Goal: Find specific page/section: Find specific page/section

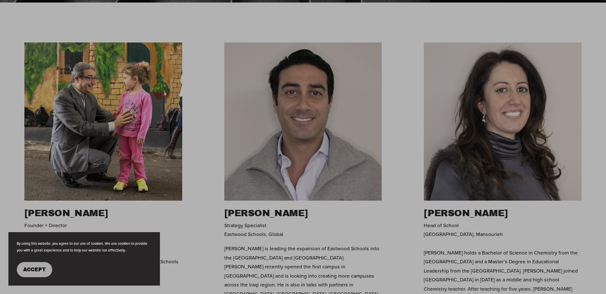
scroll to position [324, 0]
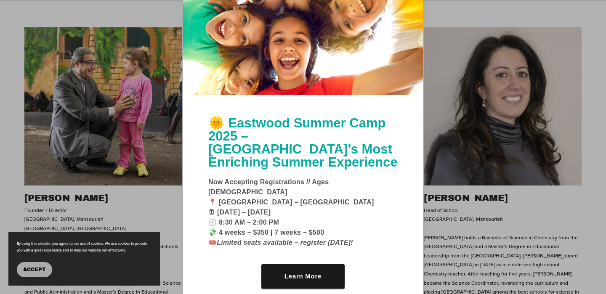
click at [457, 83] on div at bounding box center [303, 147] width 606 height 294
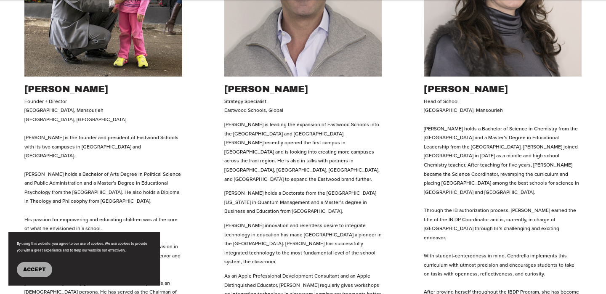
scroll to position [434, 0]
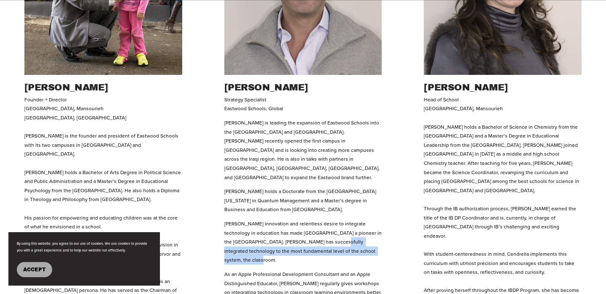
drag, startPoint x: 351, startPoint y: 218, endPoint x: 304, endPoint y: 210, distance: 47.0
click at [304, 219] on p "[PERSON_NAME] innovation and relentless desire to integrate technology in educa…" at bounding box center [303, 241] width 158 height 45
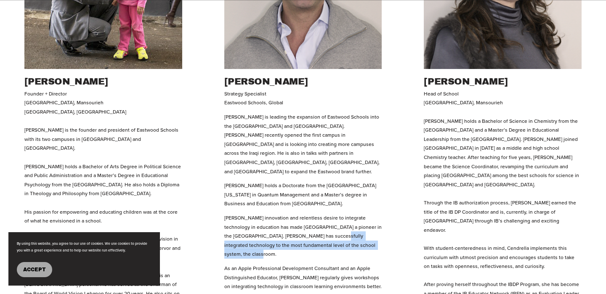
scroll to position [441, 0]
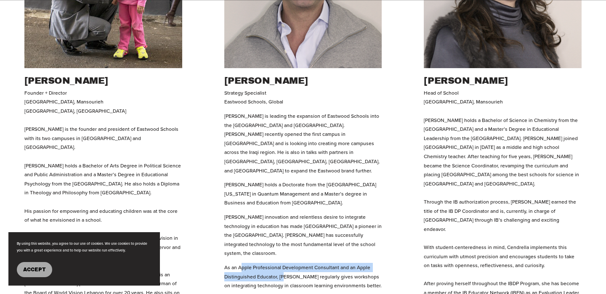
drag, startPoint x: 240, startPoint y: 229, endPoint x: 284, endPoint y: 234, distance: 44.5
click at [284, 263] on p "As an Apple Professional Development Consultant and an Apple Distinguished Educ…" at bounding box center [303, 276] width 158 height 27
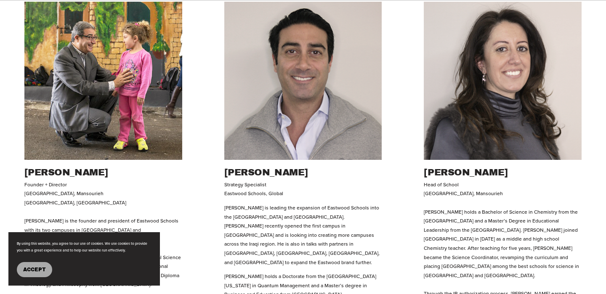
scroll to position [357, 0]
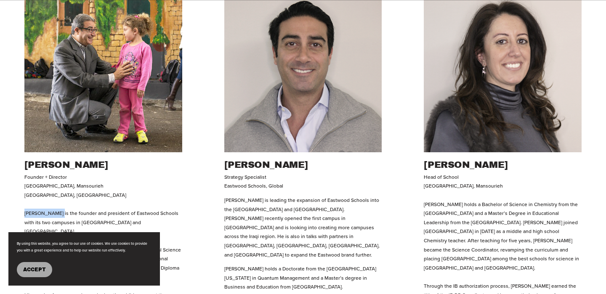
drag, startPoint x: 61, startPoint y: 200, endPoint x: 25, endPoint y: 200, distance: 35.8
click at [25, 200] on p "Founder + Director [GEOGRAPHIC_DATA], [GEOGRAPHIC_DATA], [PERSON_NAME] is the f…" at bounding box center [103, 286] width 158 height 227
copy p "[PERSON_NAME]"
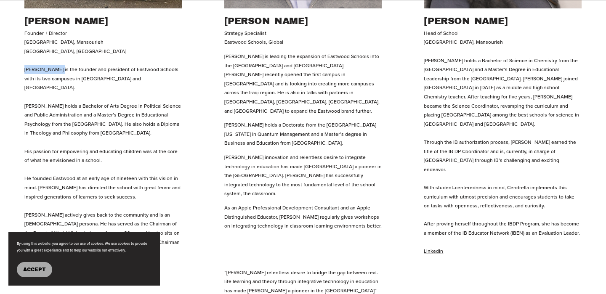
scroll to position [502, 0]
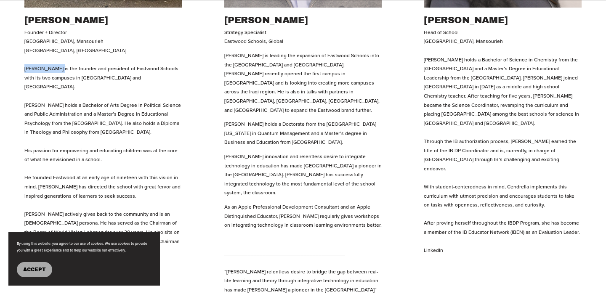
copy p "[PERSON_NAME]"
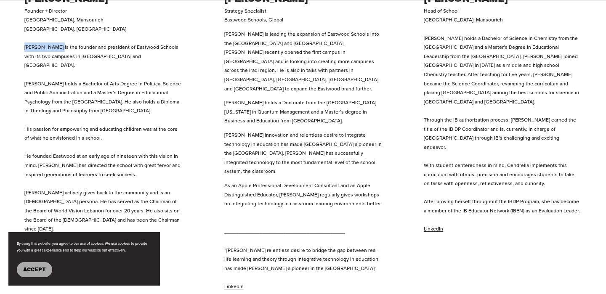
scroll to position [524, 0]
